Goal: Task Accomplishment & Management: Manage account settings

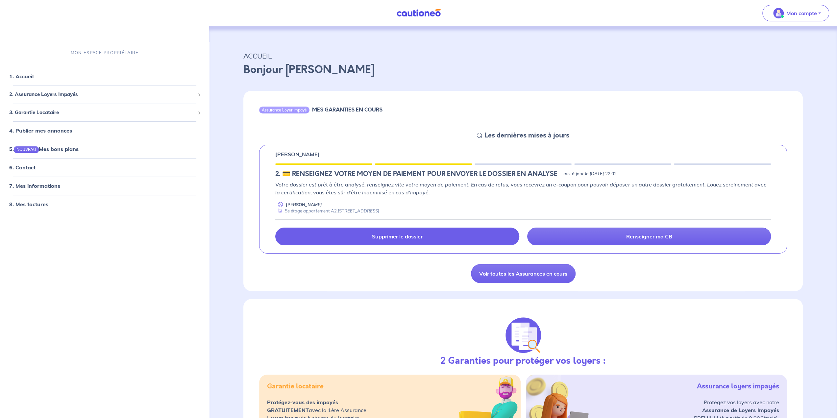
click at [382, 234] on p "Supprimer le dossier" at bounding box center [397, 236] width 51 height 7
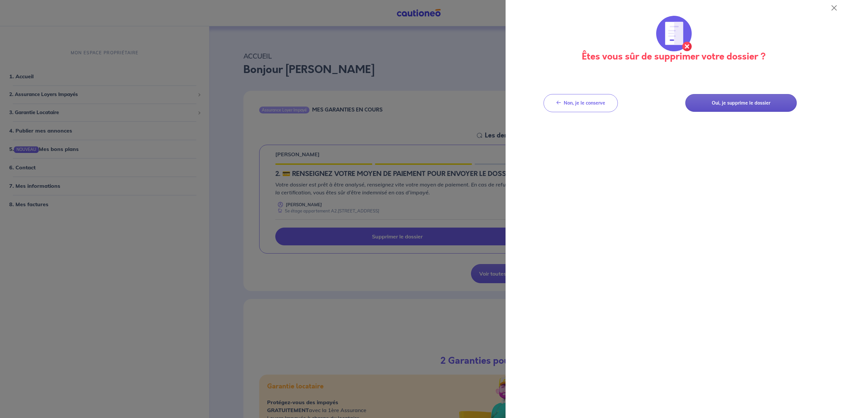
click at [750, 103] on button "Oui, je supprime le dossier" at bounding box center [740, 103] width 111 height 18
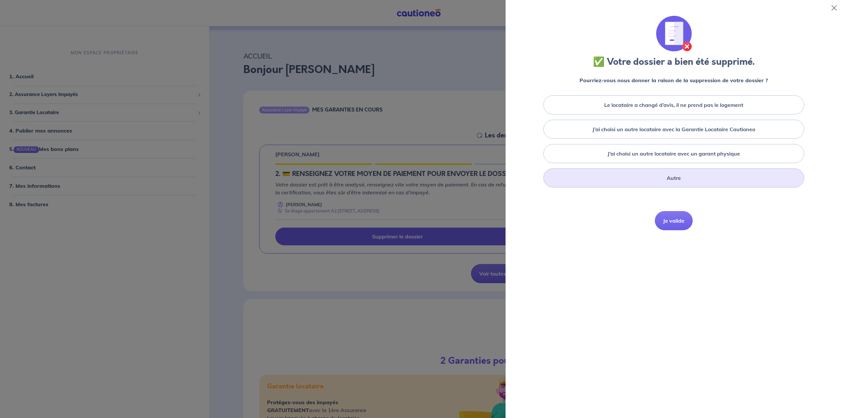
click at [670, 176] on label "Autre" at bounding box center [673, 178] width 14 height 8
click at [0, 0] on input "Autre" at bounding box center [0, 0] width 0 height 0
click at [622, 197] on textarea at bounding box center [673, 207] width 313 height 35
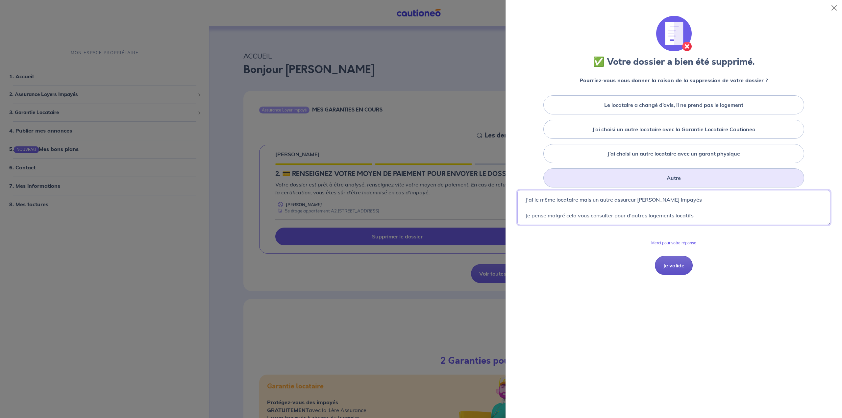
type textarea "J'ai le même locataire mais un autre assureur [PERSON_NAME] impayés Je pense ma…"
click at [673, 261] on button "Je valide" at bounding box center [674, 265] width 38 height 19
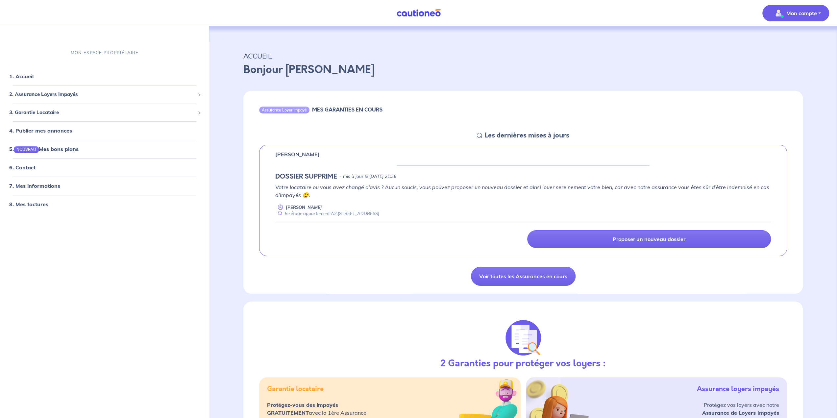
click at [803, 14] on p "Mon compte" at bounding box center [801, 13] width 31 height 8
click at [781, 56] on link "Me déconnecter" at bounding box center [788, 56] width 53 height 11
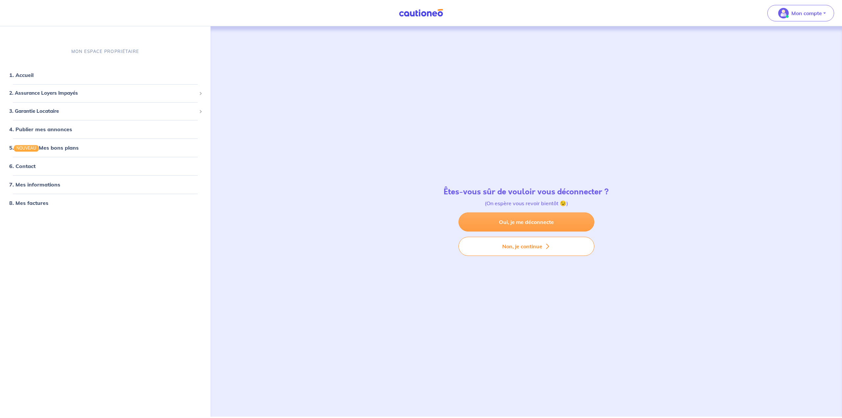
click at [517, 223] on link "Oui, je me déconnecte" at bounding box center [526, 221] width 136 height 19
